Goal: Task Accomplishment & Management: Manage account settings

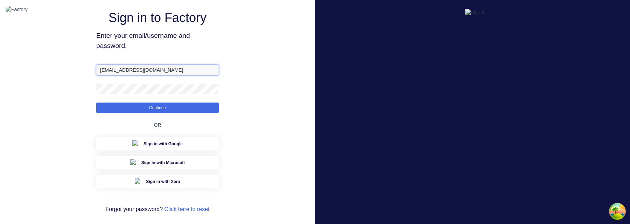
click at [113, 75] on input "[EMAIL_ADDRESS][DOMAIN_NAME]" at bounding box center [157, 70] width 123 height 11
click at [128, 75] on input "[EMAIL_ADDRESS][DOMAIN_NAME]" at bounding box center [157, 70] width 123 height 11
click at [192, 51] on span "Enter your email/username and password." at bounding box center [157, 41] width 123 height 20
click at [166, 113] on button "Continue" at bounding box center [157, 108] width 123 height 11
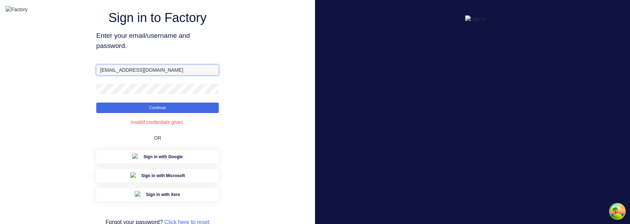
click at [168, 75] on input "aimon+1@factory.app" at bounding box center [157, 70] width 123 height 11
paste input "3@xero."
type input "aimon+3@xero.factory.app"
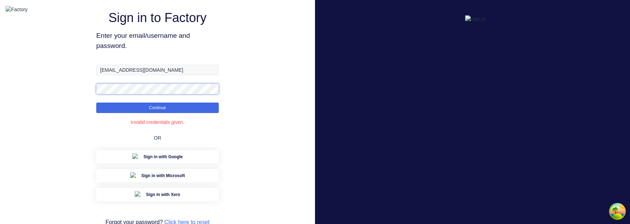
click at [96, 103] on button "Continue" at bounding box center [157, 108] width 123 height 11
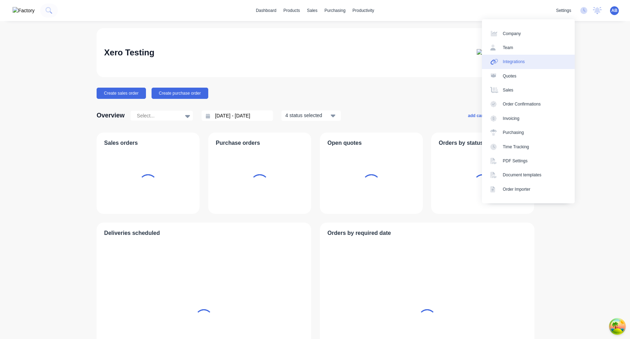
click at [542, 62] on link "Integrations" at bounding box center [528, 62] width 93 height 14
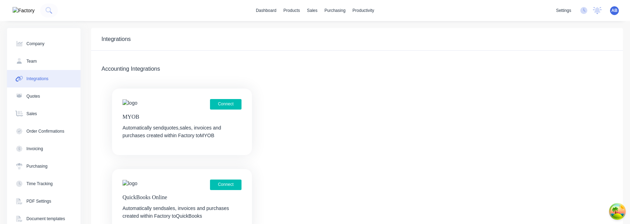
scroll to position [134, 0]
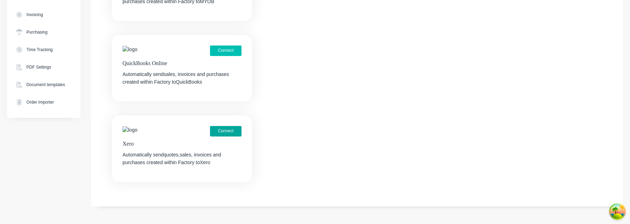
click at [229, 126] on button "Connect" at bounding box center [226, 131] width 32 height 11
click at [229, 131] on button "Connect" at bounding box center [226, 131] width 32 height 11
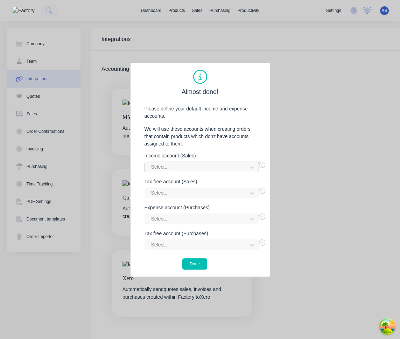
click at [194, 167] on div at bounding box center [197, 166] width 93 height 9
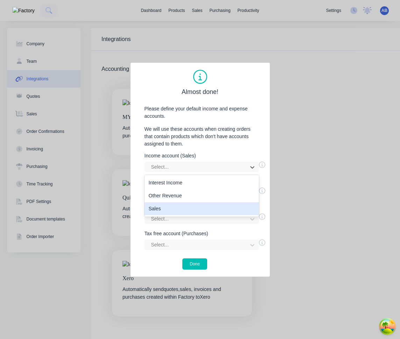
click at [188, 213] on div "Sales" at bounding box center [202, 208] width 114 height 13
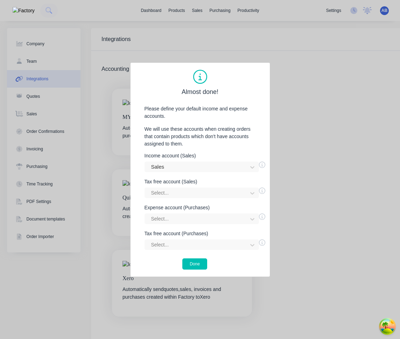
click at [191, 201] on div "Income account (Sales) Sales Tax free account (Sales) Select... Expense account…" at bounding box center [200, 201] width 125 height 97
click at [191, 197] on div at bounding box center [197, 192] width 93 height 9
click at [192, 209] on div "Interest Income" at bounding box center [202, 208] width 114 height 13
click at [190, 221] on div "Select..." at bounding box center [202, 218] width 114 height 11
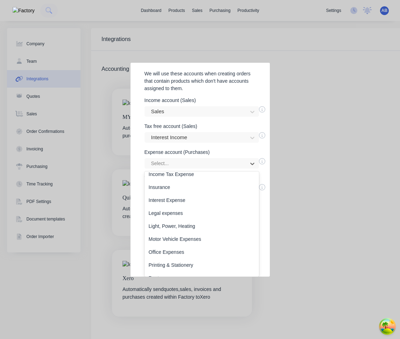
scroll to position [201, 0]
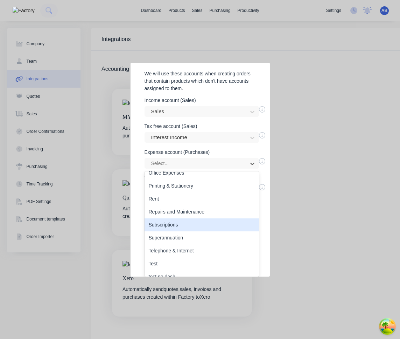
click at [187, 224] on div "Subscriptions" at bounding box center [202, 224] width 114 height 13
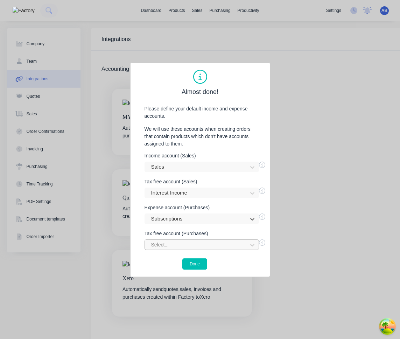
click at [186, 224] on div "Select..." at bounding box center [202, 244] width 114 height 11
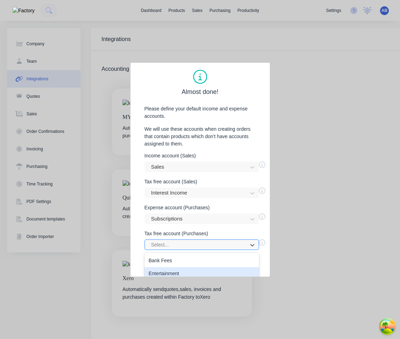
scroll to position [31, 0]
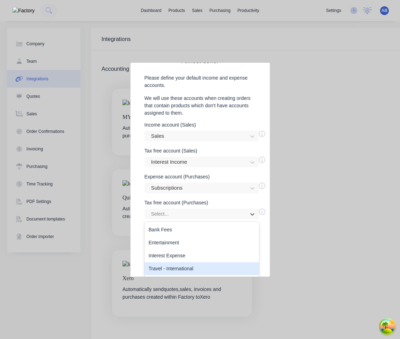
click at [185, 224] on div "Travel - International" at bounding box center [202, 268] width 114 height 13
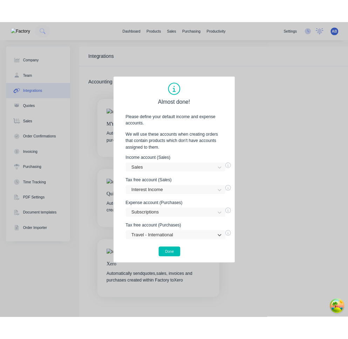
scroll to position [0, 0]
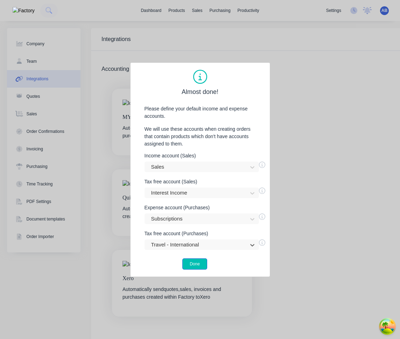
click at [199, 224] on button "Done" at bounding box center [194, 263] width 25 height 11
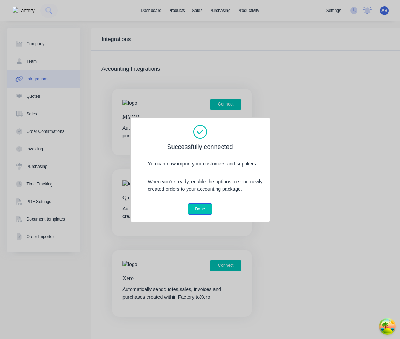
click at [202, 207] on button "Done" at bounding box center [200, 208] width 25 height 11
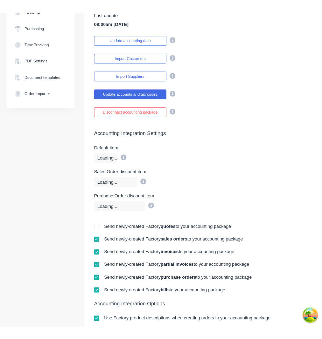
scroll to position [96, 0]
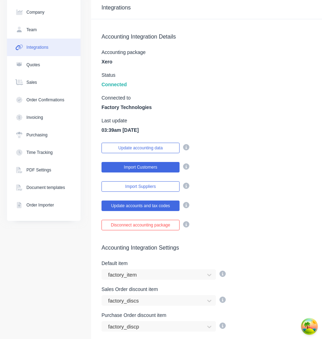
scroll to position [32, 0]
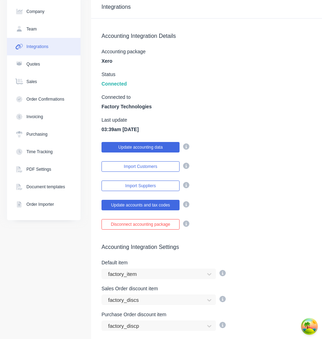
click at [168, 149] on button "Update accounting data" at bounding box center [141, 147] width 78 height 11
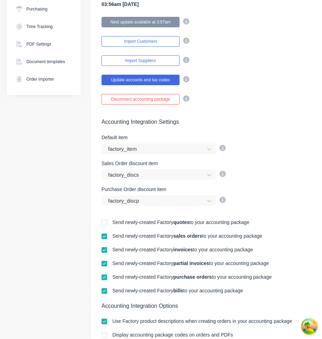
scroll to position [213, 0]
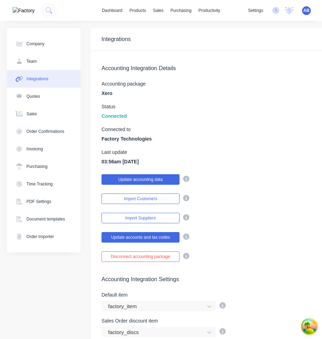
click at [163, 178] on button "Update accounting data" at bounding box center [141, 179] width 78 height 11
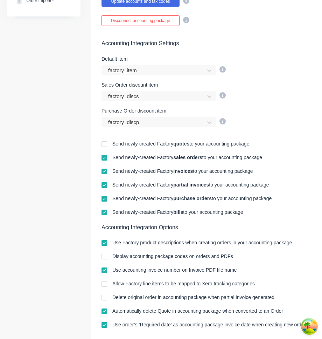
scroll to position [253, 0]
